Goal: Download file/media

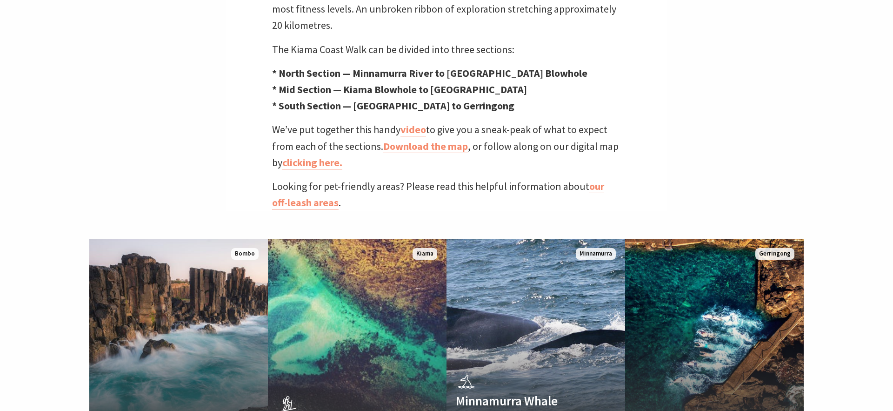
scroll to position [291, 890]
click at [436, 139] on link "Download the map" at bounding box center [425, 145] width 85 height 13
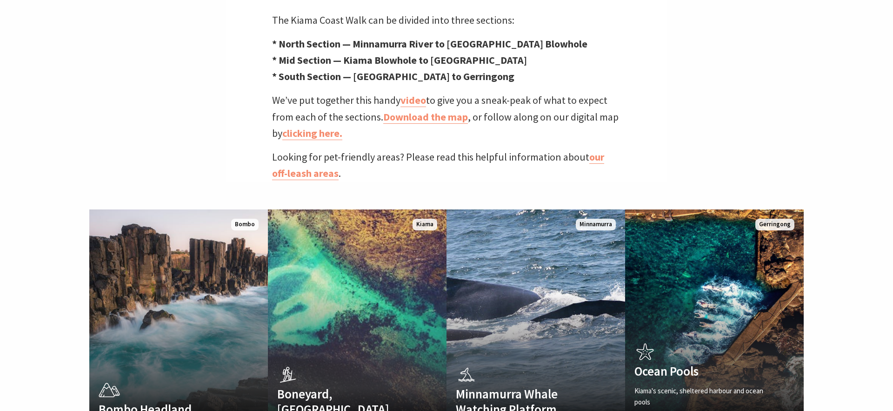
scroll to position [291, 890]
click at [328, 126] on link "clicking here." at bounding box center [312, 132] width 60 height 13
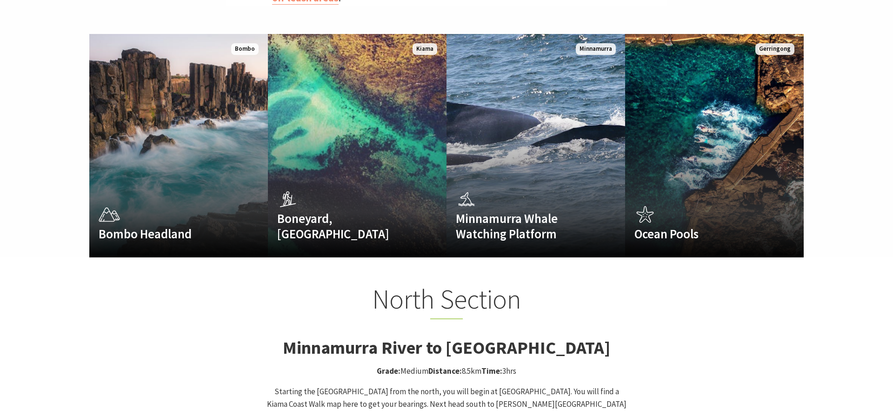
scroll to position [617, 0]
